Goal: Information Seeking & Learning: Learn about a topic

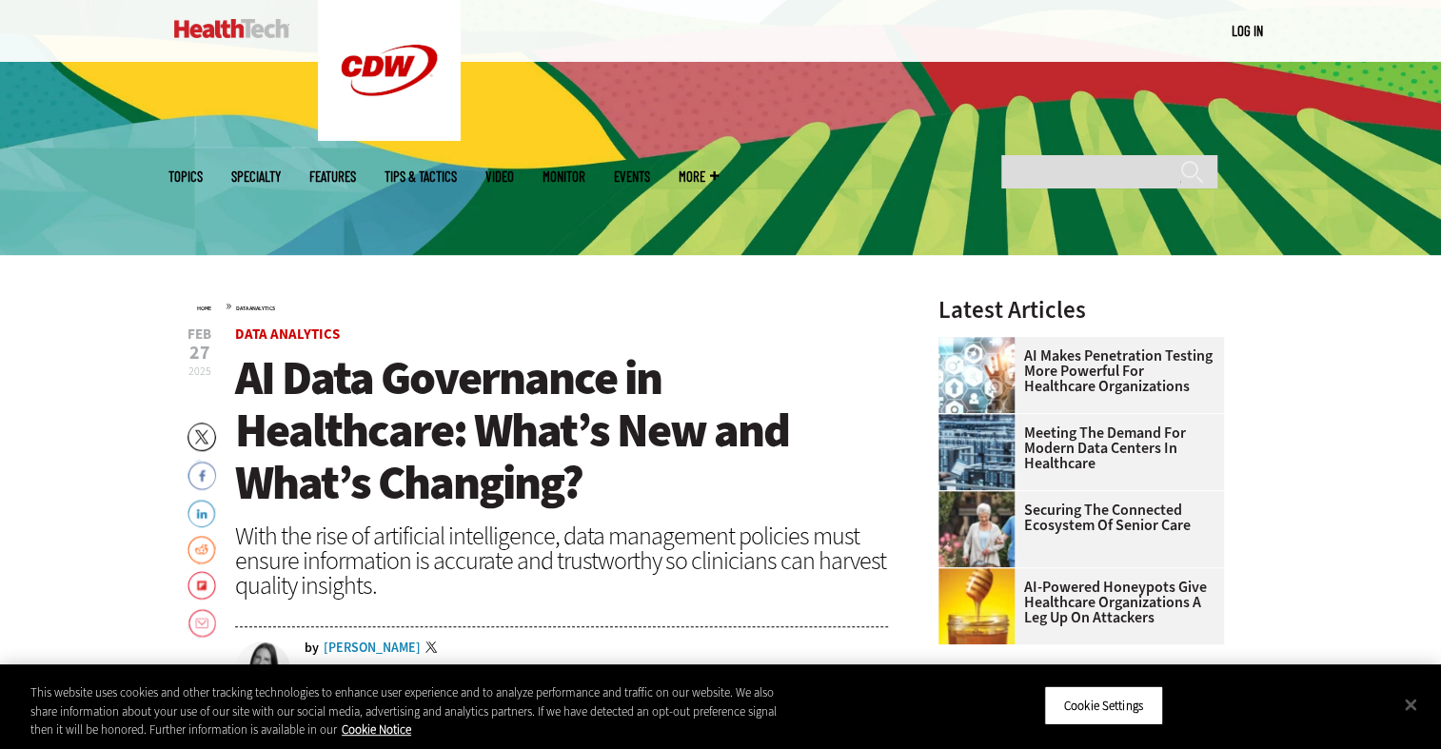
scroll to position [424, 0]
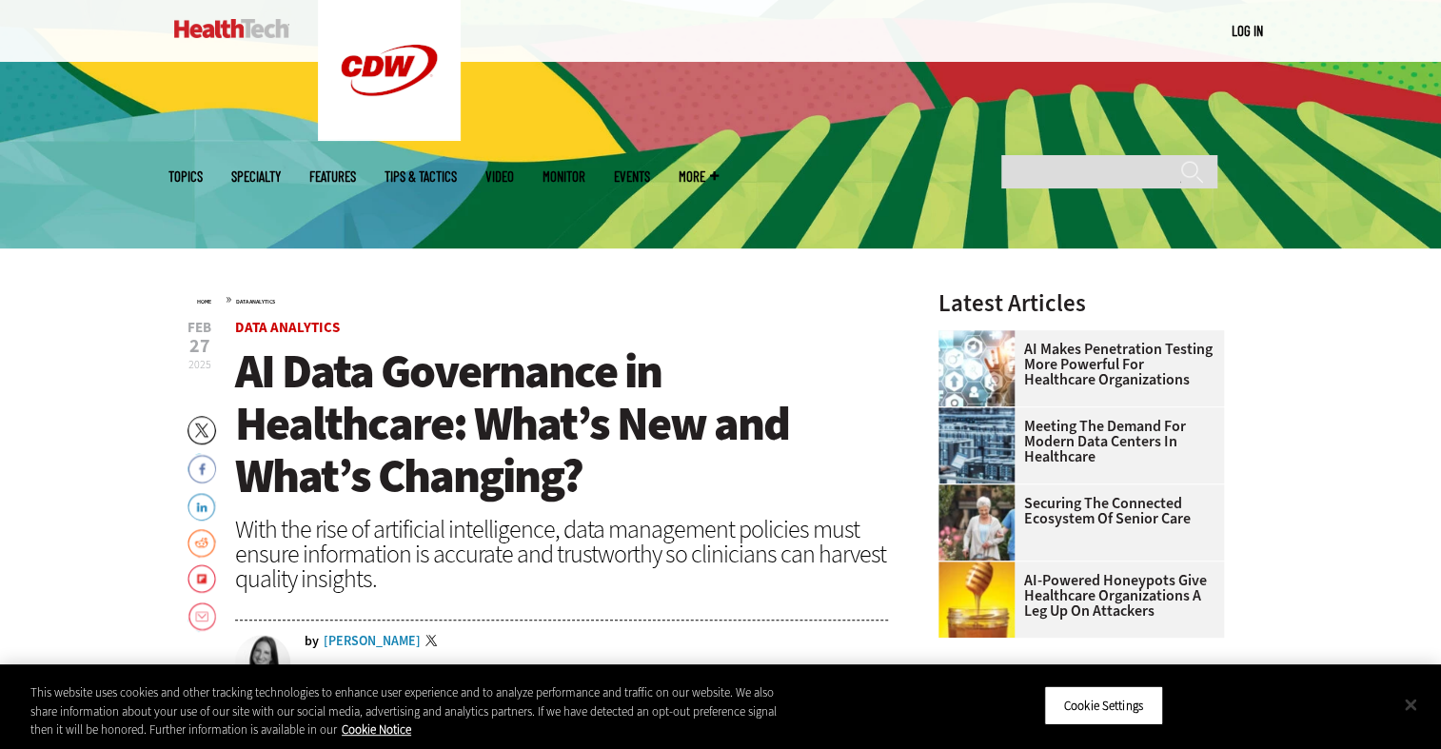
click at [1409, 695] on button "Close" at bounding box center [1411, 704] width 42 height 42
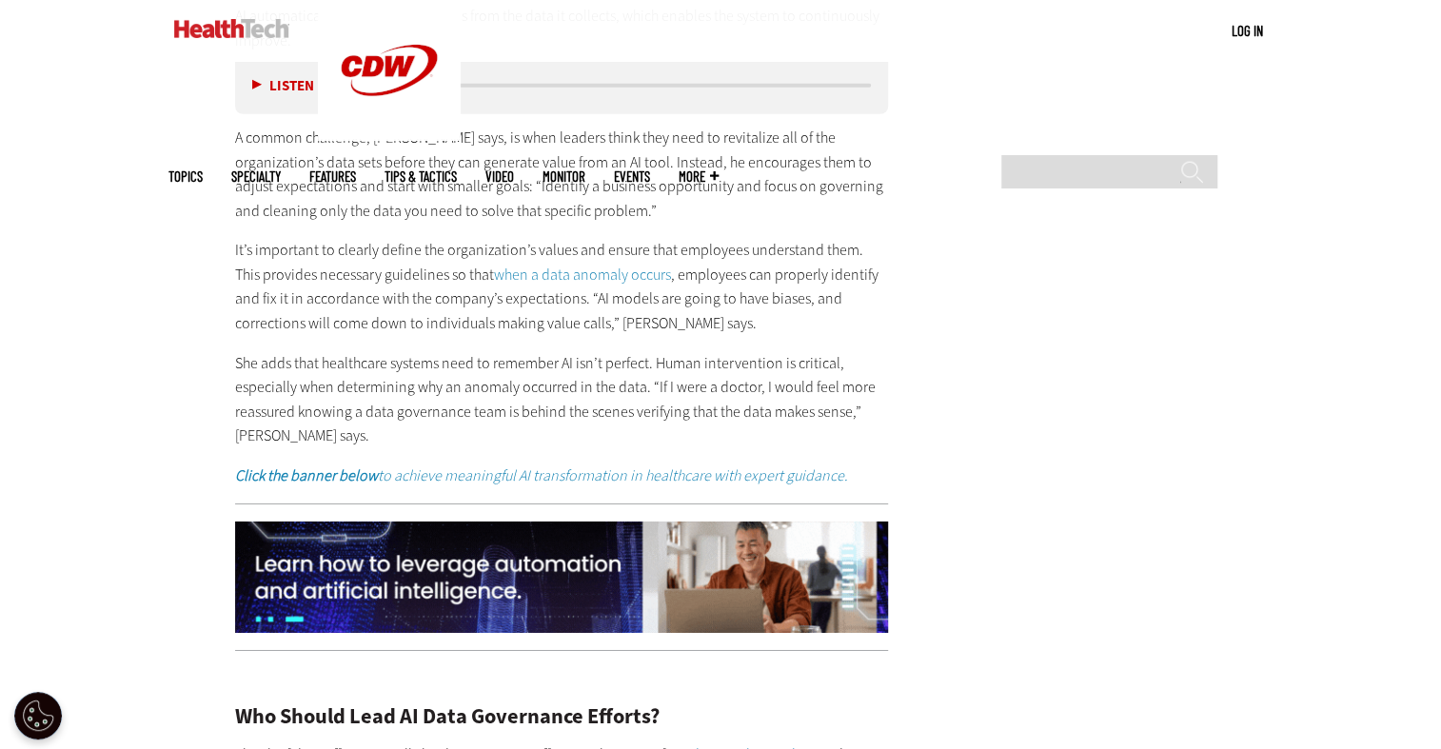
scroll to position [3181, 0]
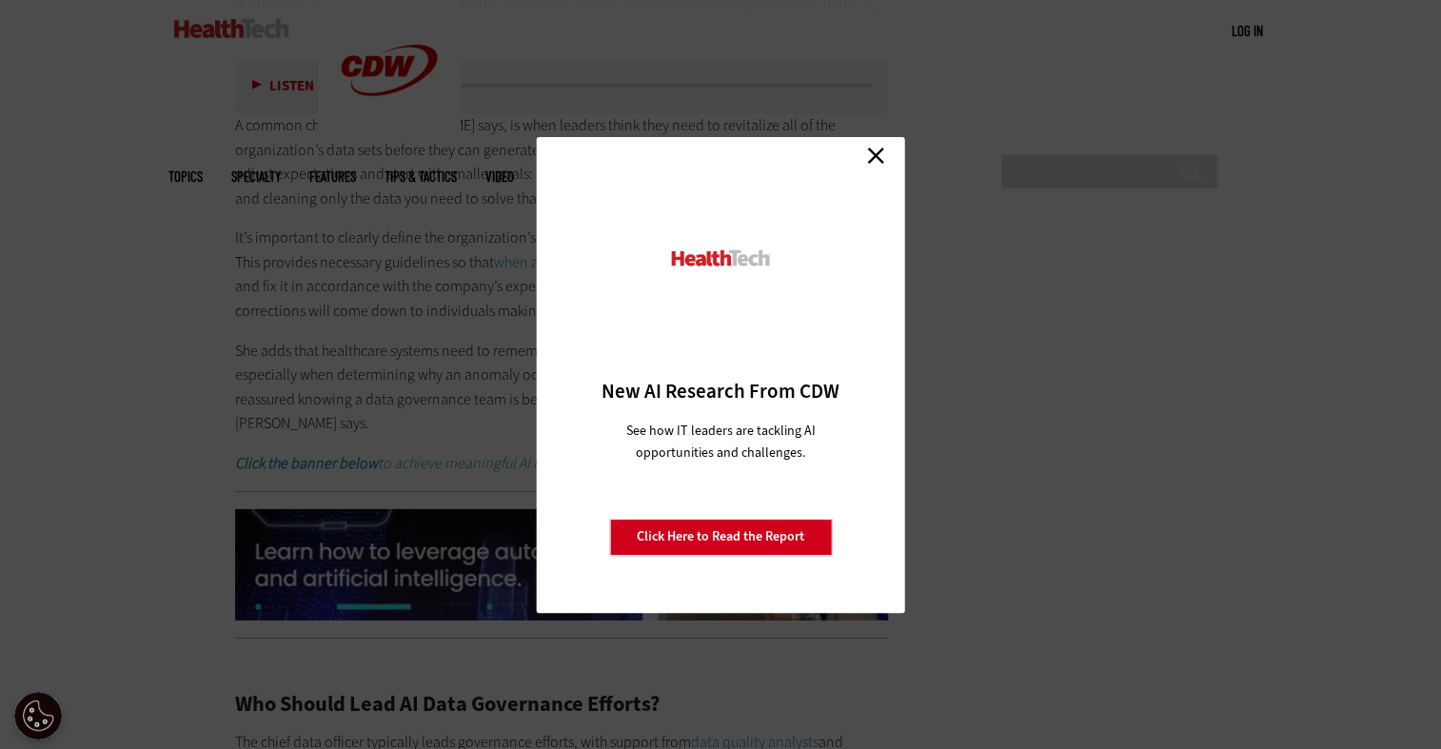
click at [876, 158] on link "Close" at bounding box center [875, 156] width 29 height 29
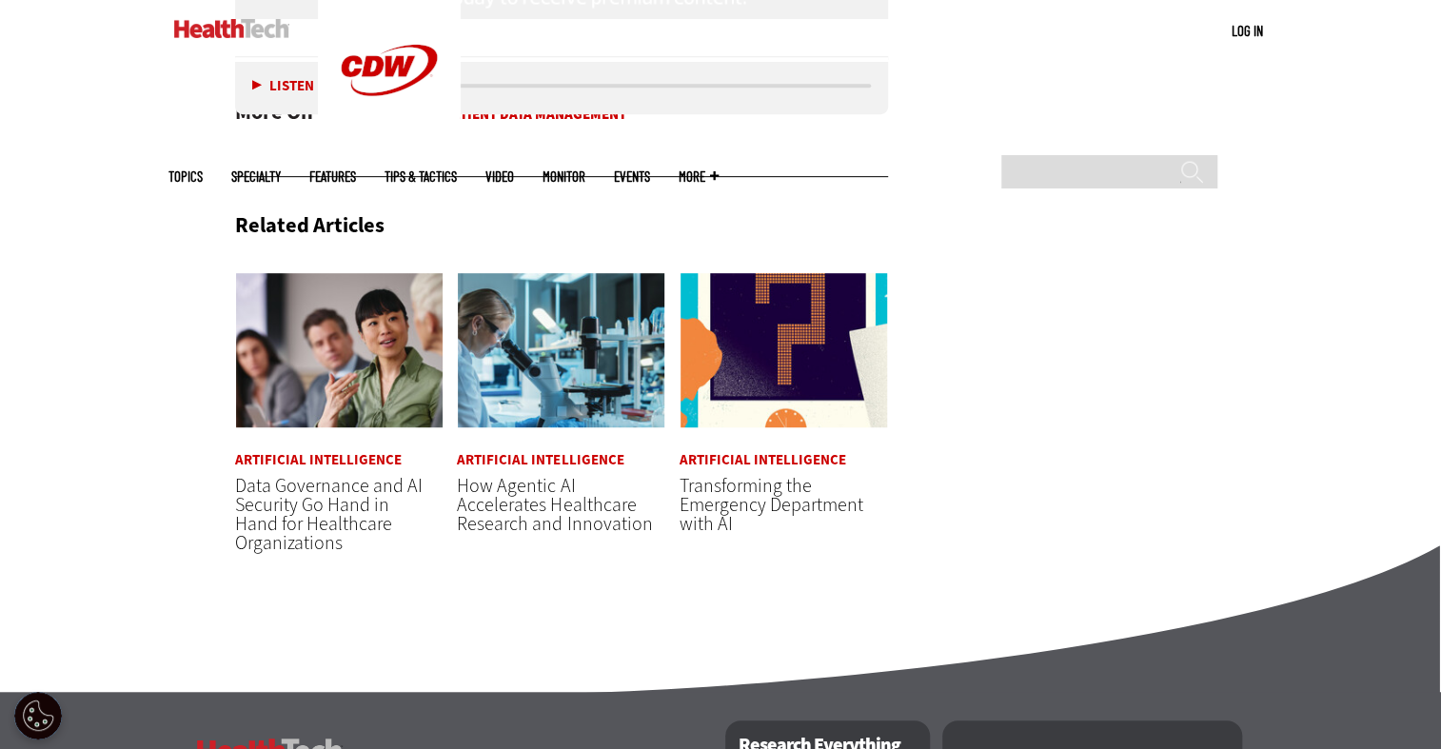
scroll to position [4413, 0]
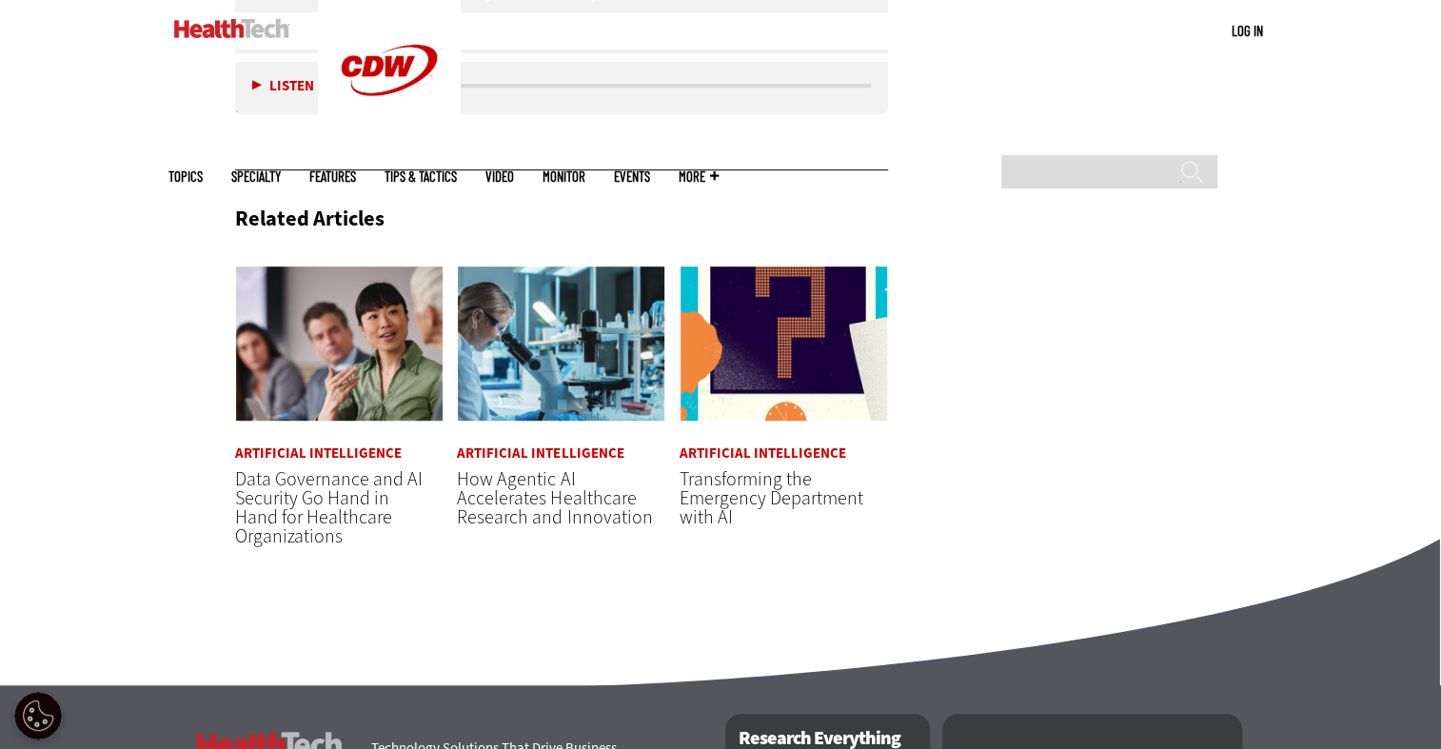
click at [564, 530] on span "How Agentic AI Accelerates Healthcare Research and Innovation" at bounding box center [554, 498] width 195 height 64
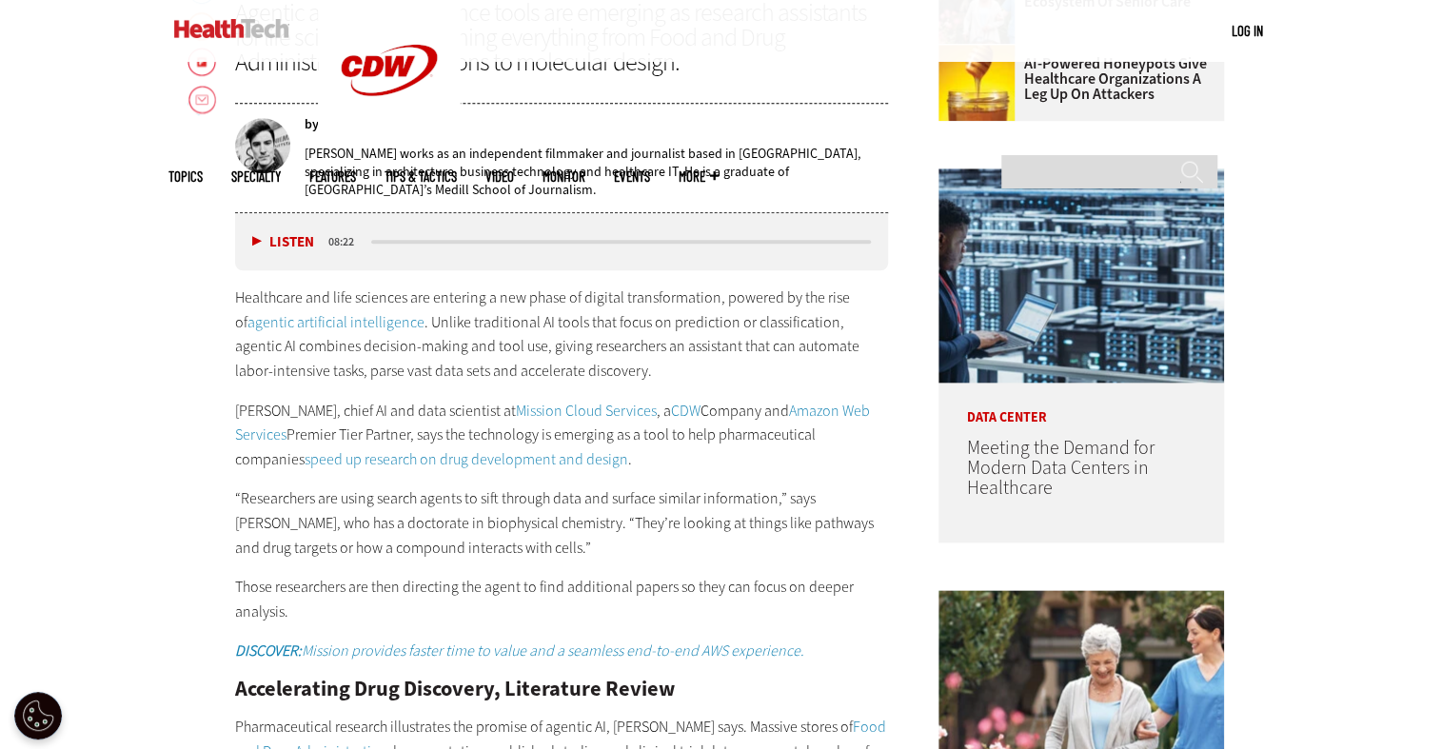
scroll to position [948, 0]
